Goal: Information Seeking & Learning: Learn about a topic

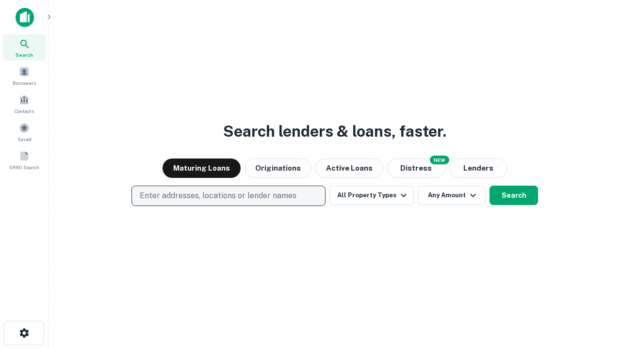
click at [228, 196] on p "Enter addresses, locations or lender names" at bounding box center [218, 196] width 157 height 12
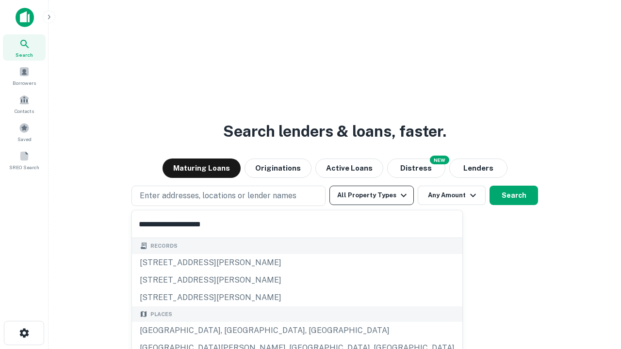
click at [372, 196] on button "All Property Types" at bounding box center [372, 195] width 84 height 19
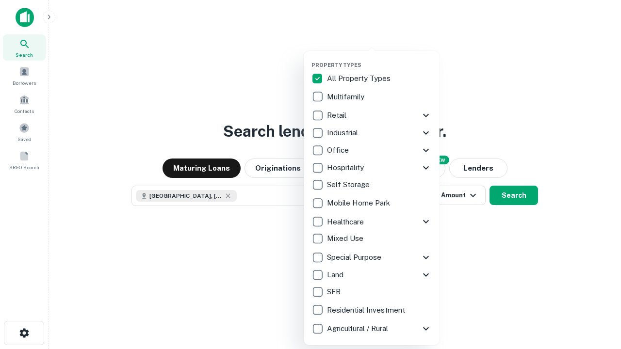
click at [380, 59] on button "button" at bounding box center [380, 59] width 136 height 0
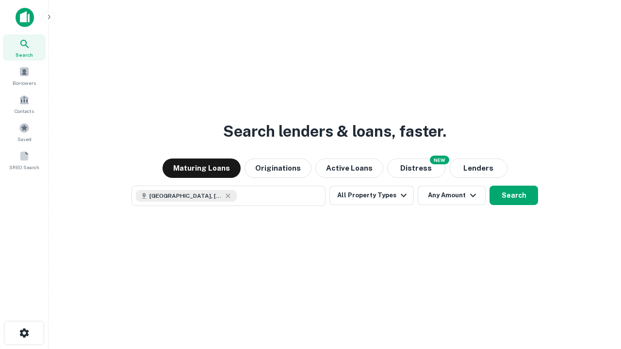
scroll to position [16, 0]
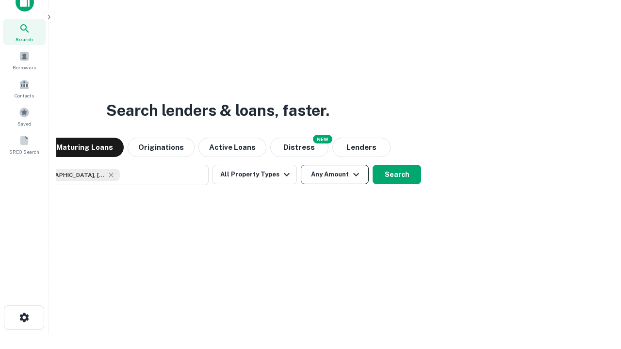
click at [301, 165] on button "Any Amount" at bounding box center [335, 174] width 68 height 19
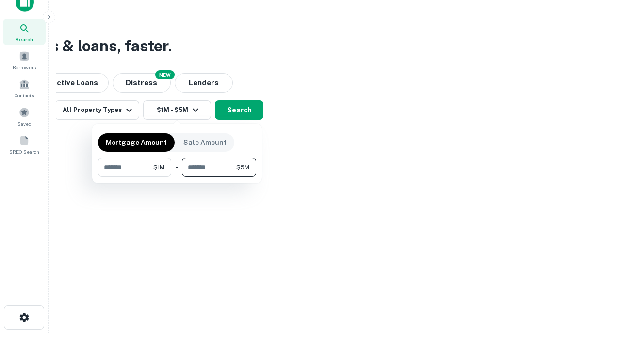
type input "*******"
click at [177, 177] on button "button" at bounding box center [177, 177] width 158 height 0
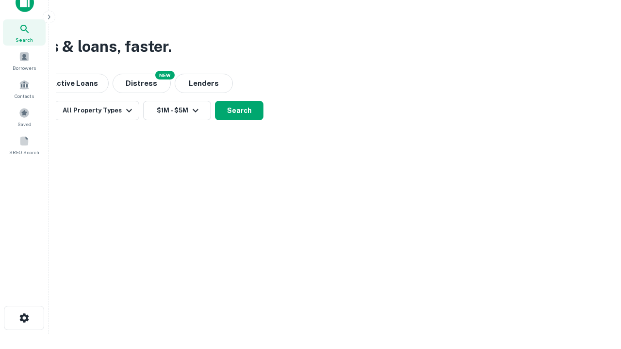
scroll to position [5, 179]
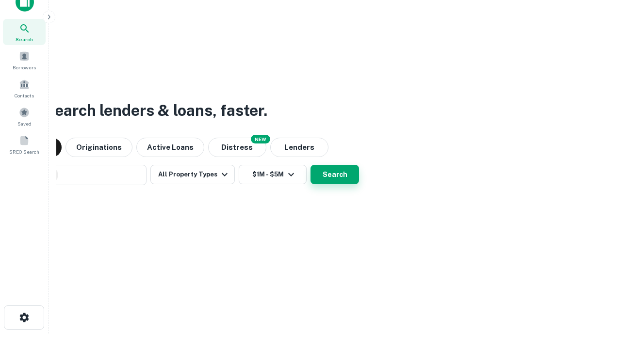
click at [311, 165] on button "Search" at bounding box center [335, 174] width 49 height 19
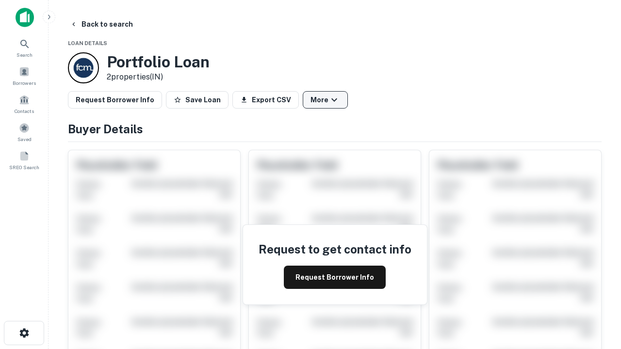
click at [325, 100] on button "More" at bounding box center [325, 99] width 45 height 17
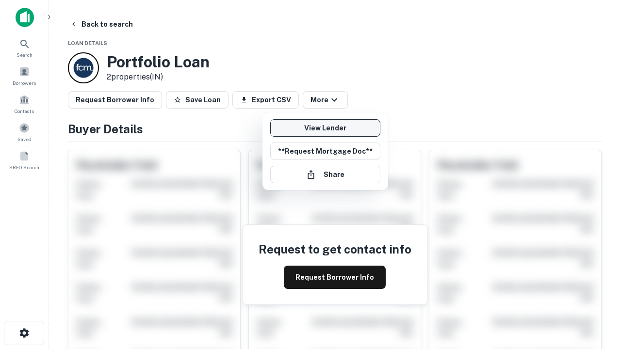
click at [325, 128] on link "View Lender" at bounding box center [325, 127] width 110 height 17
